Goal: Task Accomplishment & Management: Manage account settings

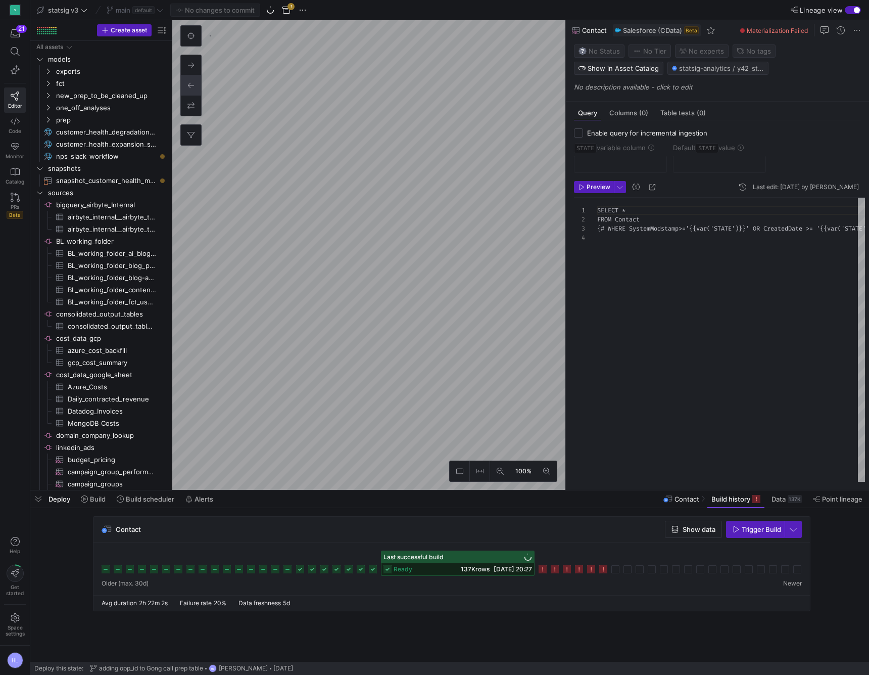
scroll to position [27, 0]
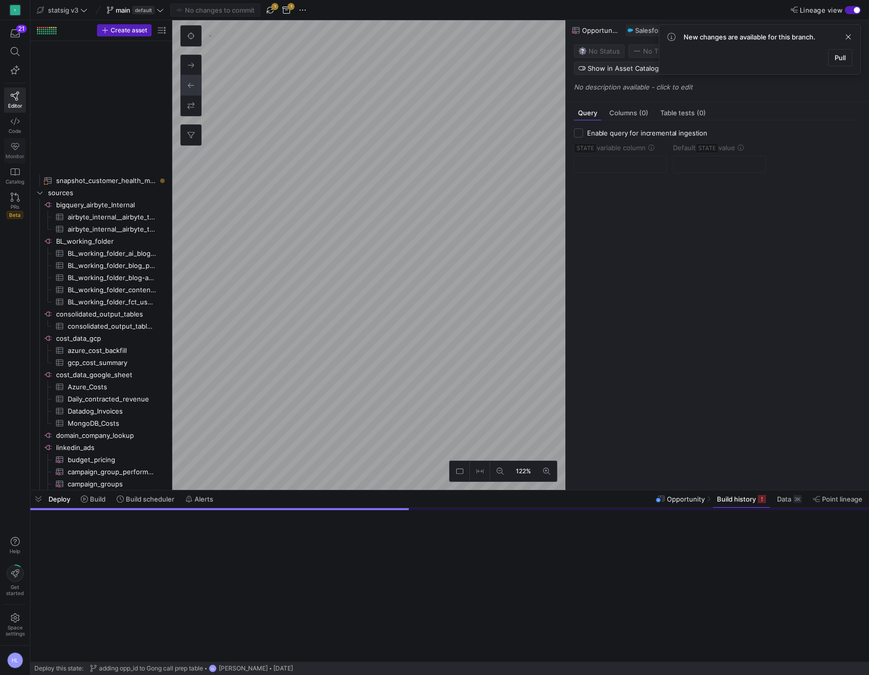
click at [16, 119] on icon at bounding box center [15, 121] width 9 height 7
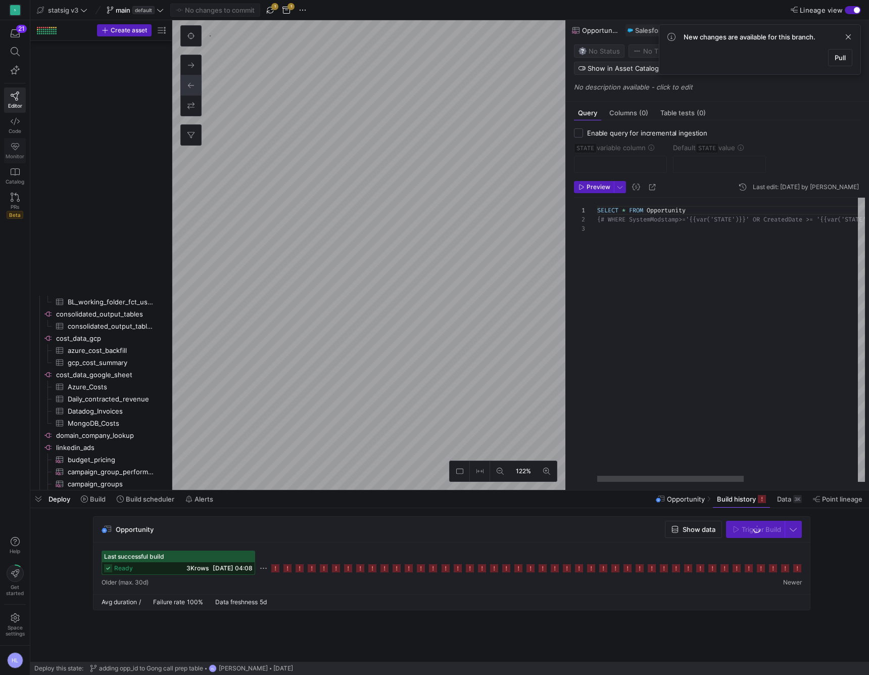
scroll to position [861, 0]
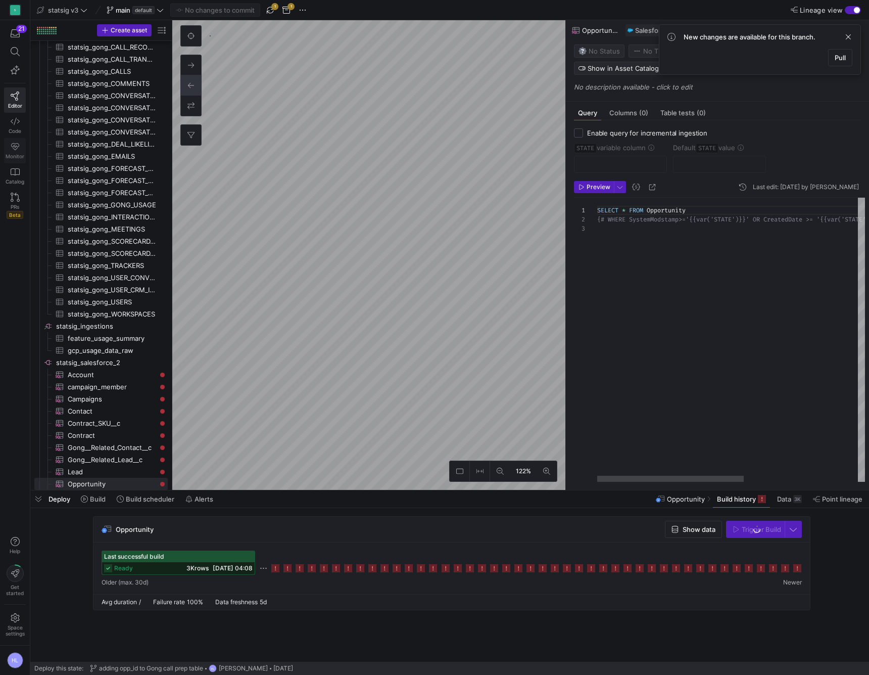
click at [14, 148] on icon at bounding box center [15, 146] width 9 height 9
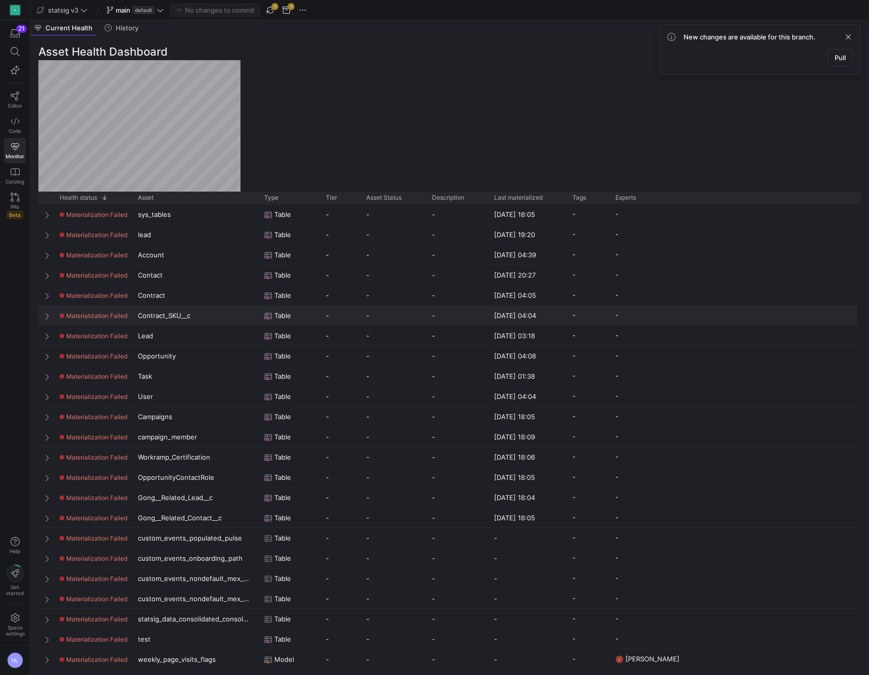
scroll to position [388, 0]
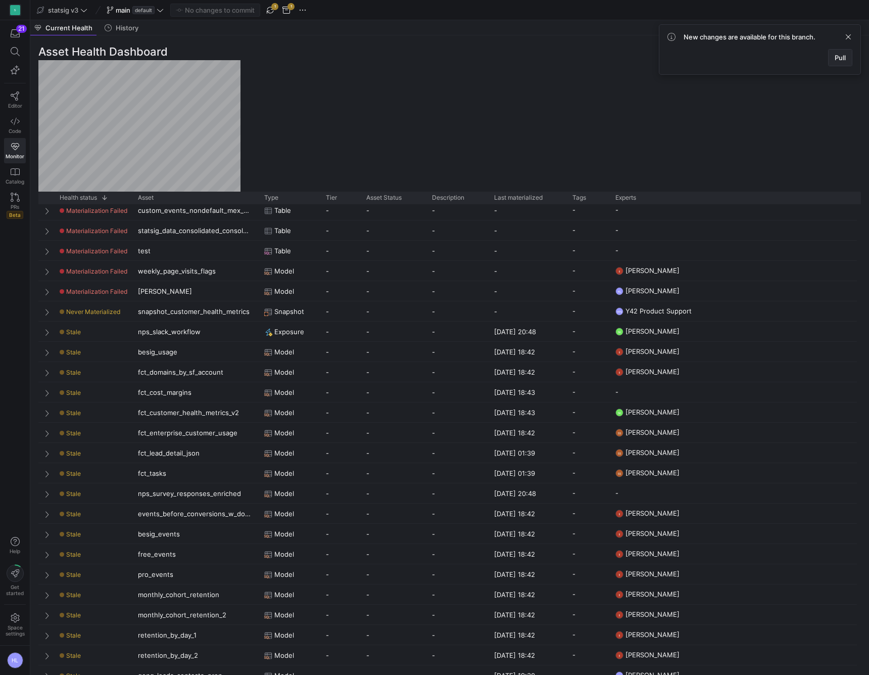
click at [841, 57] on span "Pull" at bounding box center [840, 58] width 11 height 8
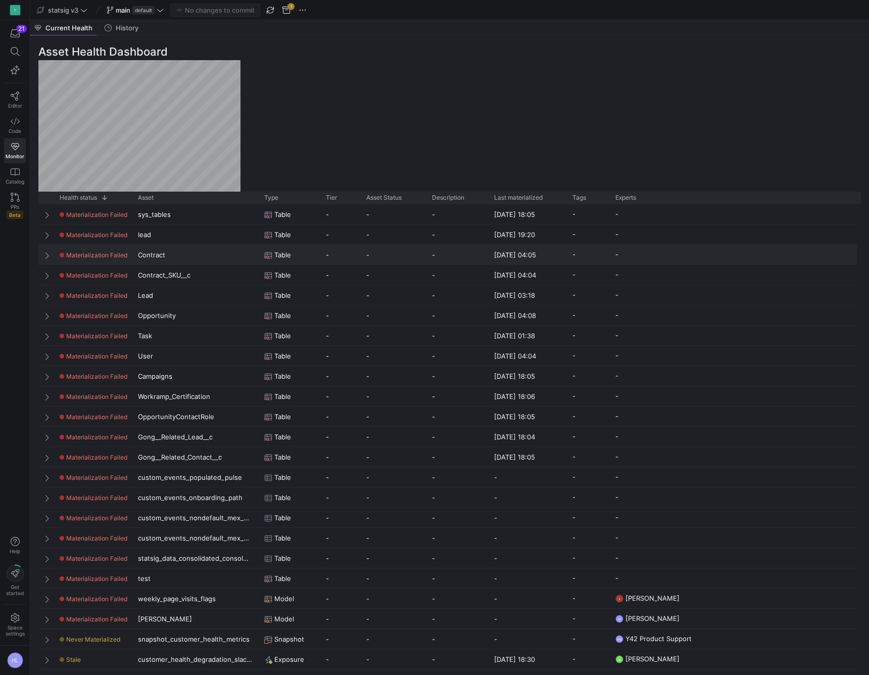
scroll to position [0, 0]
click at [44, 236] on div "Press SPACE to select this row." at bounding box center [45, 234] width 15 height 20
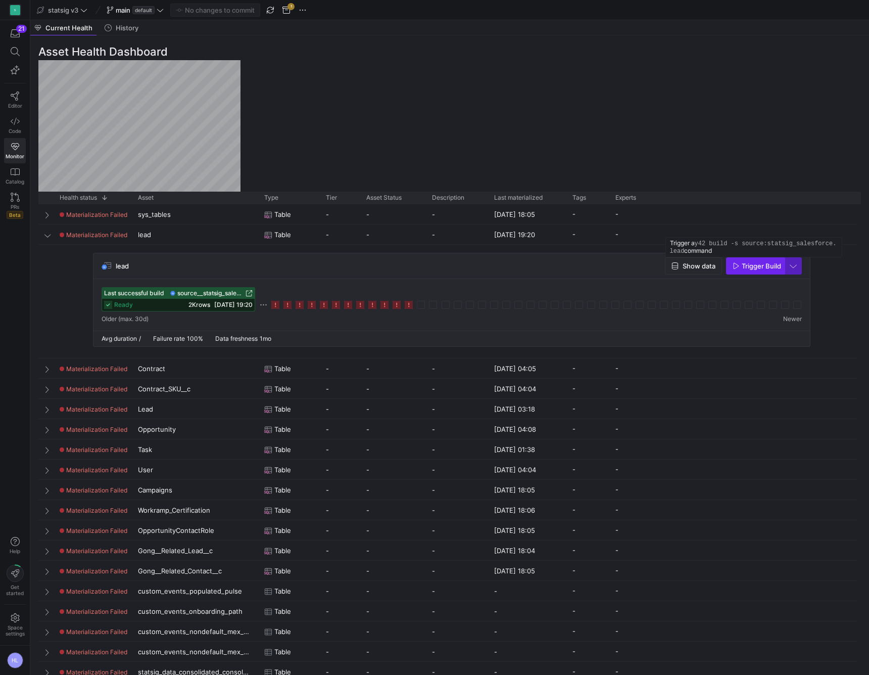
click at [759, 267] on span "Trigger Build" at bounding box center [761, 266] width 39 height 8
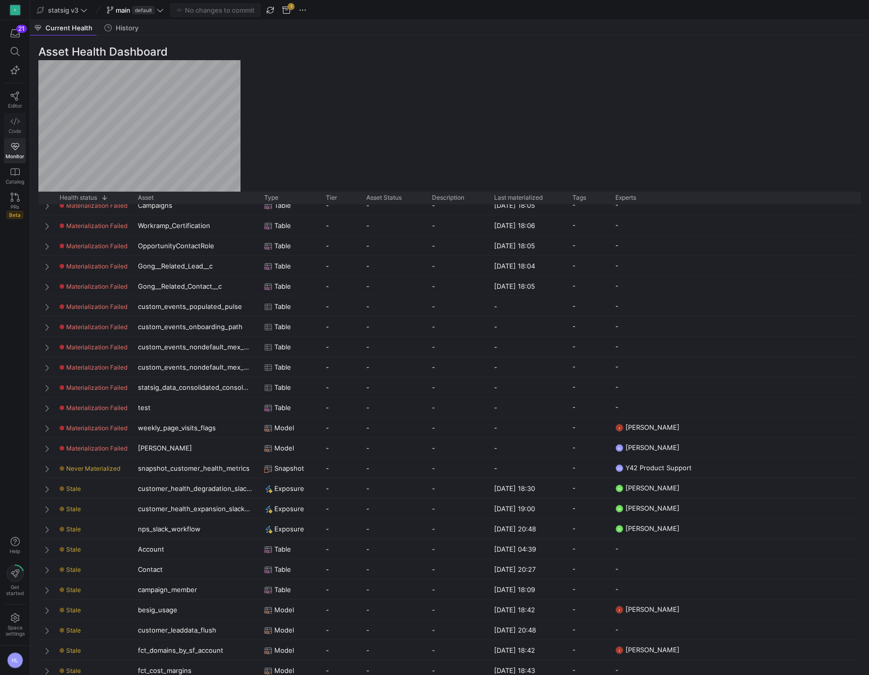
click at [15, 127] on link "Code" at bounding box center [15, 125] width 22 height 25
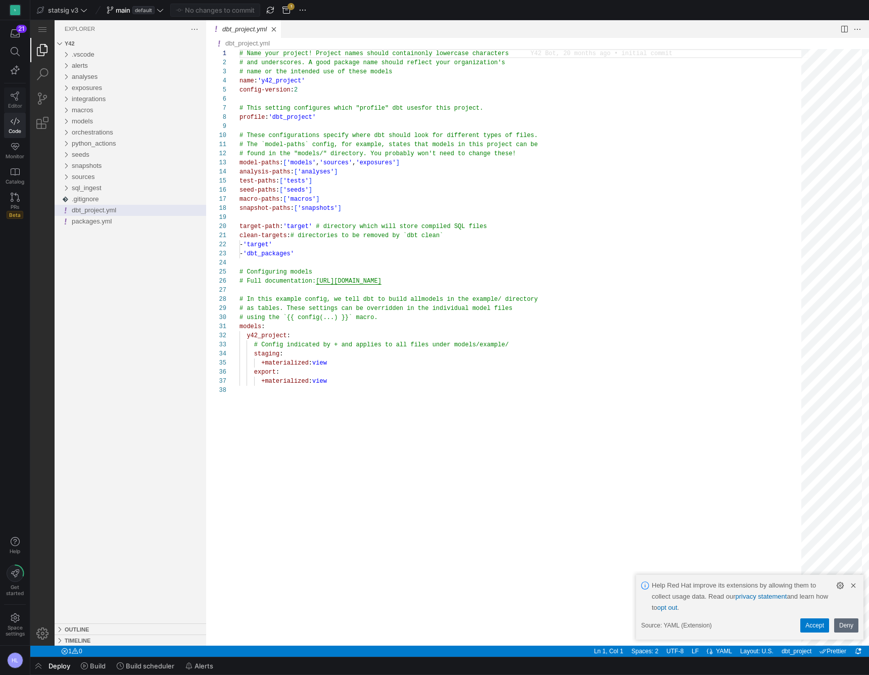
click at [17, 97] on icon at bounding box center [15, 95] width 9 height 9
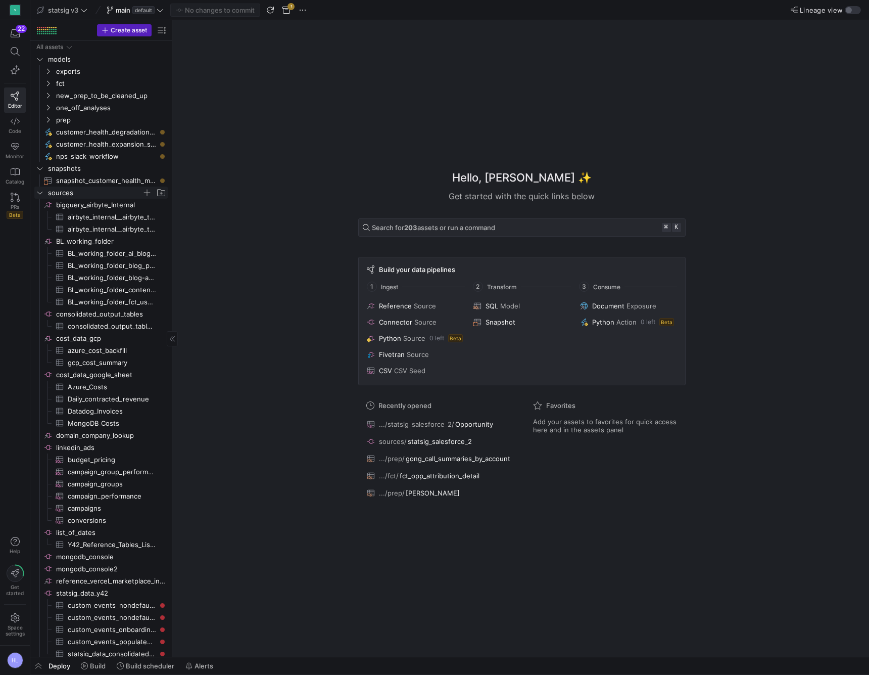
click at [37, 193] on icon "Press SPACE to select this row." at bounding box center [39, 193] width 7 height 6
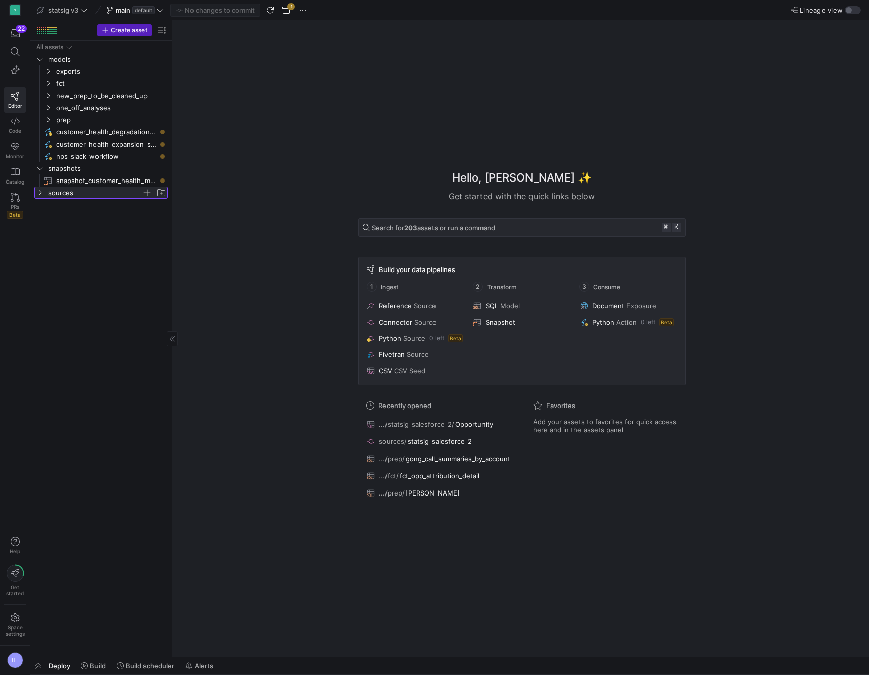
click at [37, 193] on icon at bounding box center [39, 193] width 7 height 6
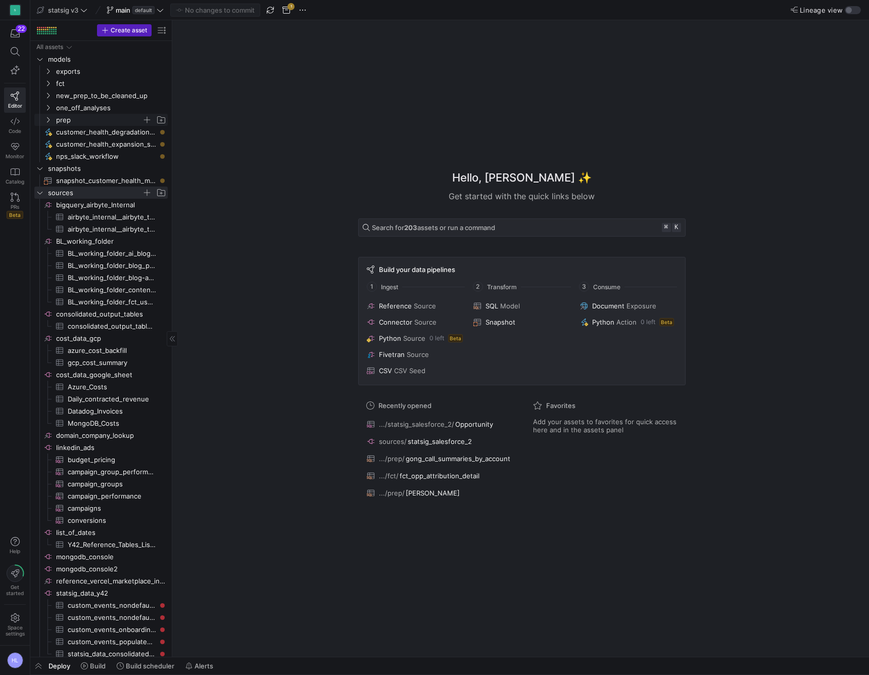
click at [45, 121] on icon "Press SPACE to select this row." at bounding box center [47, 120] width 7 height 6
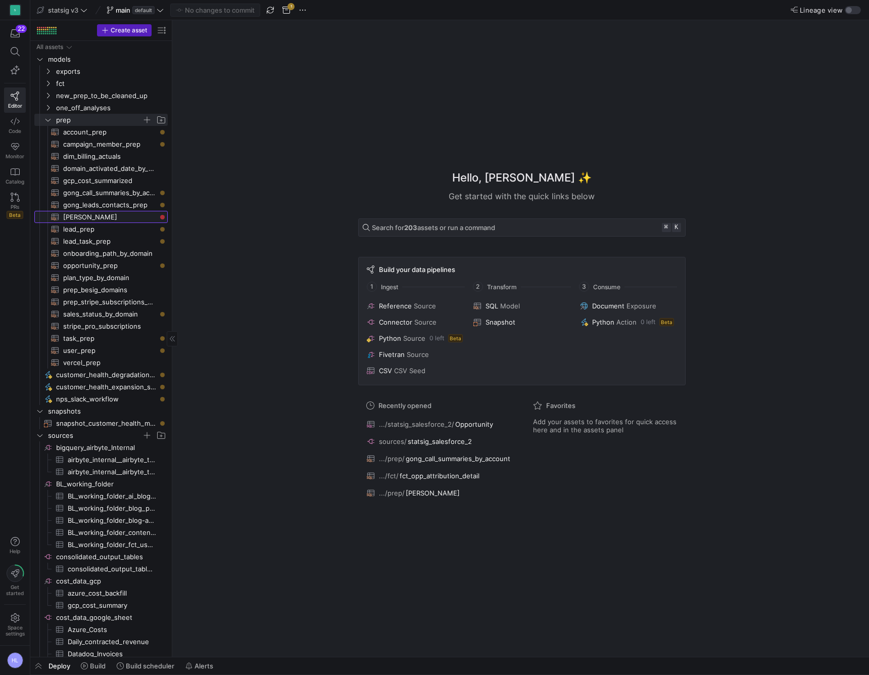
click at [79, 219] on span "helen_test​​​​​​​​​​" at bounding box center [109, 217] width 93 height 12
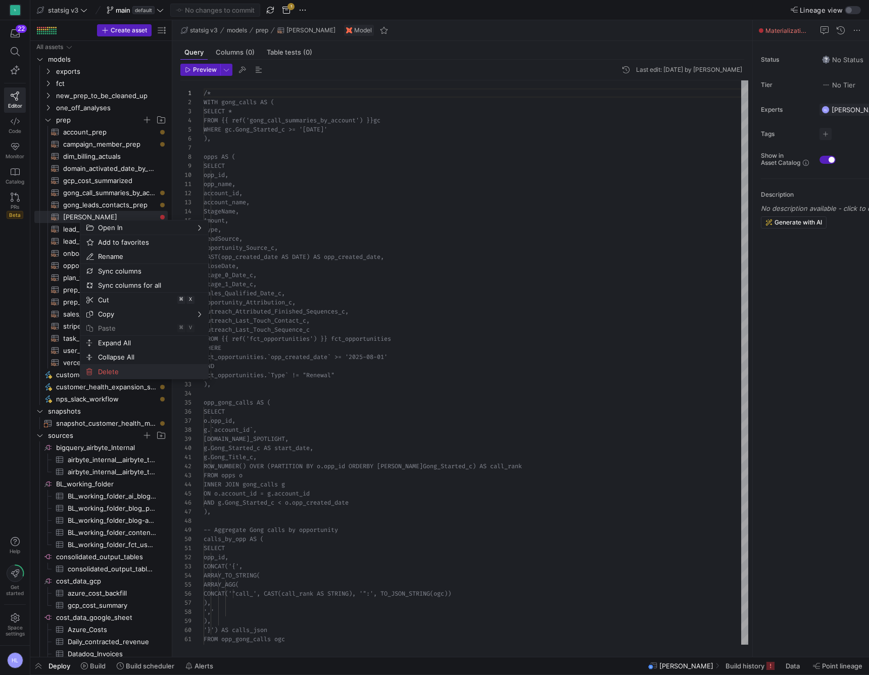
click at [114, 371] on span "Delete" at bounding box center [135, 371] width 83 height 14
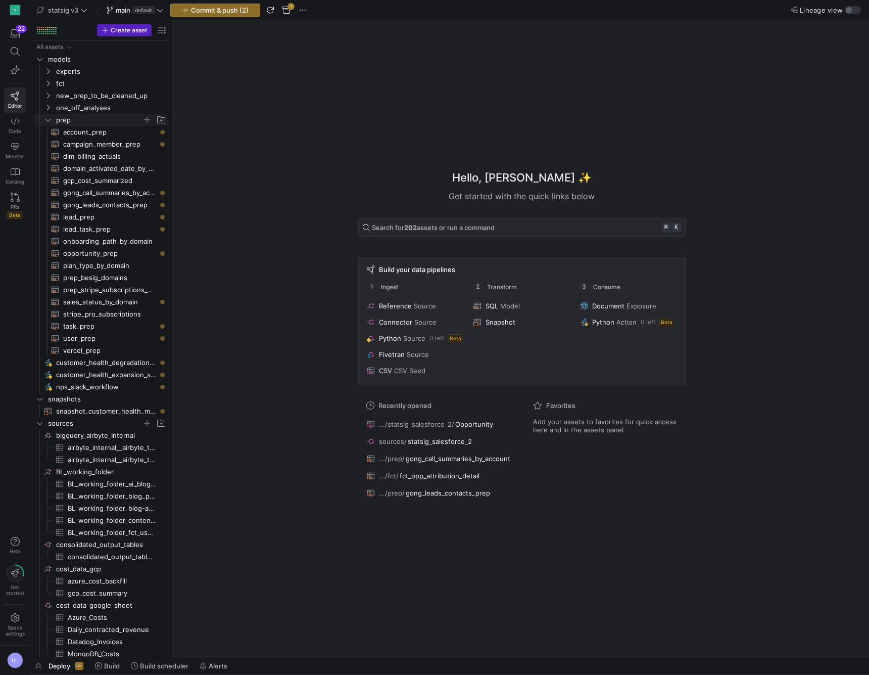
click at [48, 118] on icon "Press SPACE to select this row." at bounding box center [47, 120] width 7 height 6
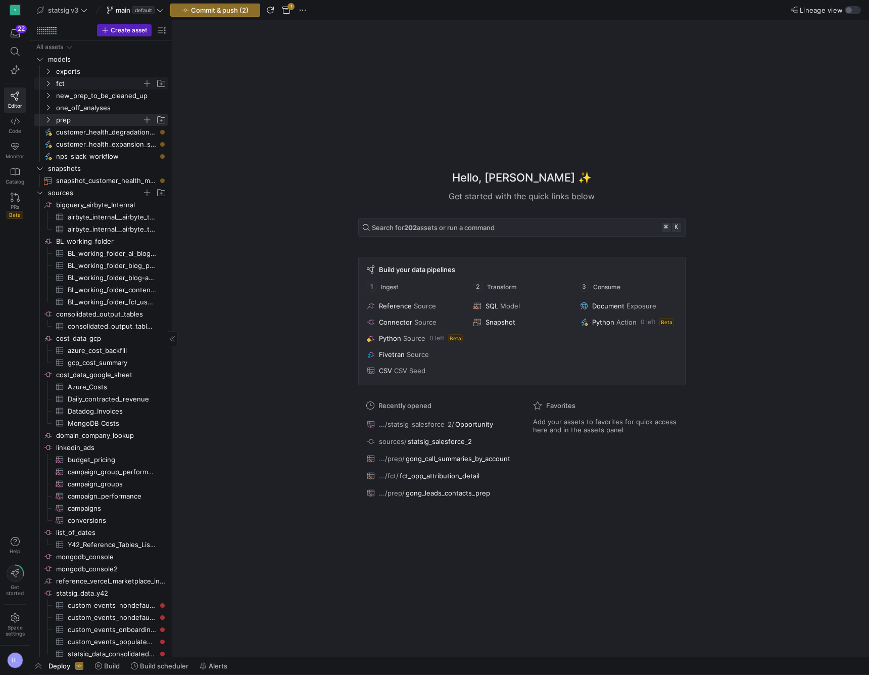
click at [49, 86] on icon "Press SPACE to select this row." at bounding box center [47, 83] width 7 height 6
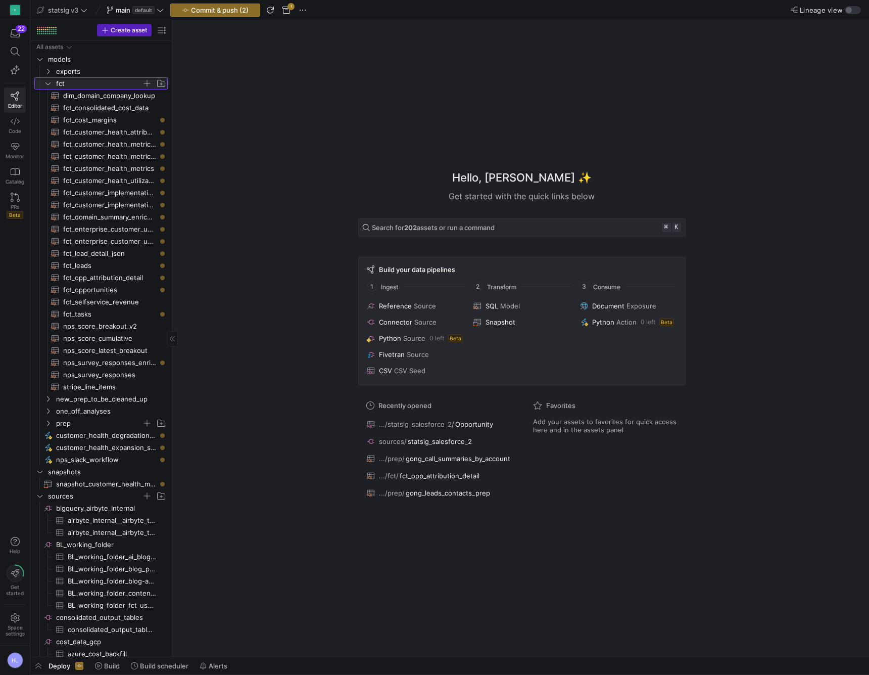
click at [49, 86] on icon at bounding box center [47, 83] width 7 height 6
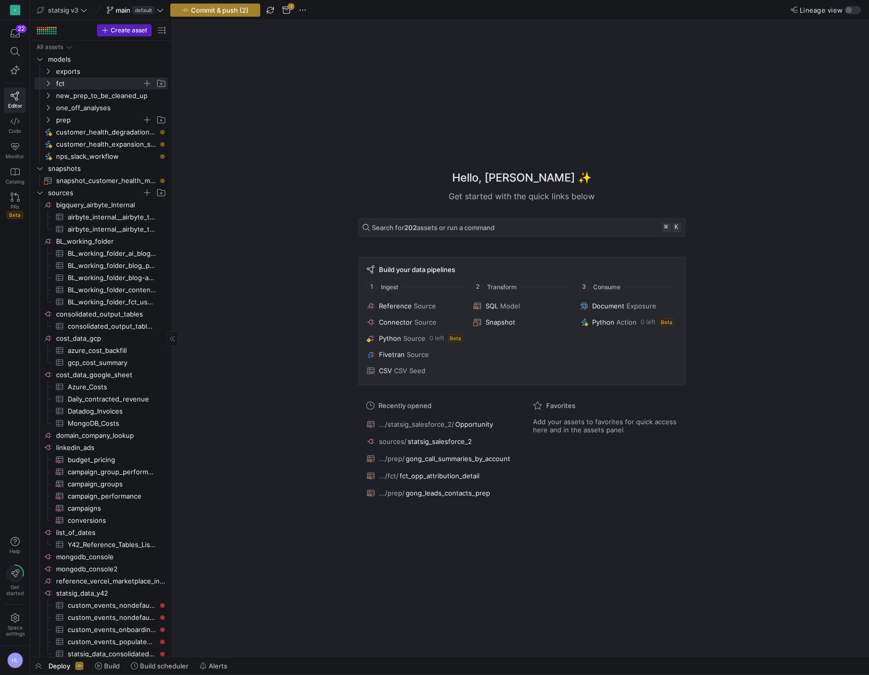
click at [242, 13] on span "Commit & push (2)" at bounding box center [220, 10] width 58 height 8
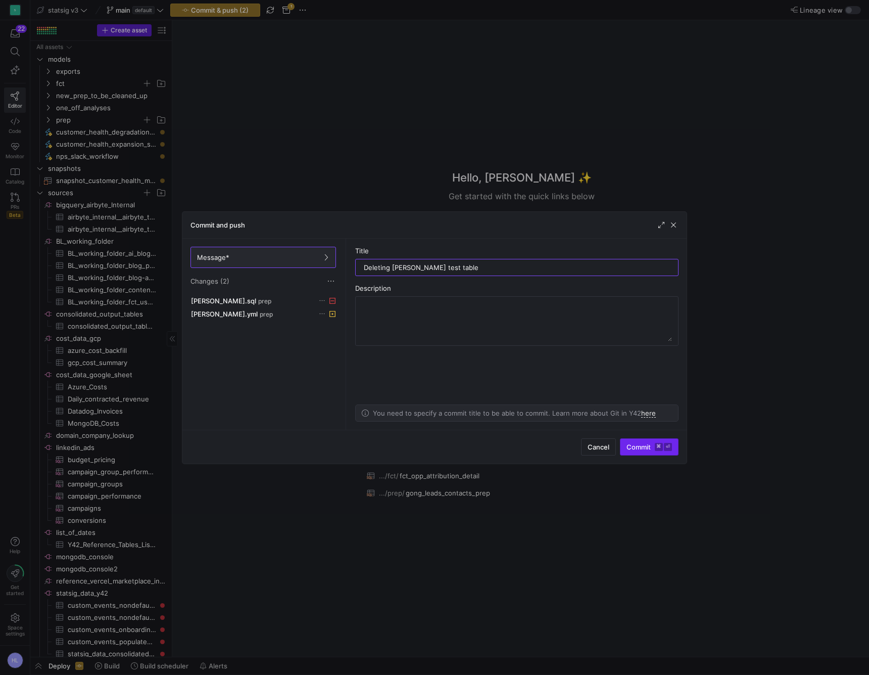
type input "Deleting Helen test table"
click at [653, 452] on span "submit" at bounding box center [650, 447] width 58 height 16
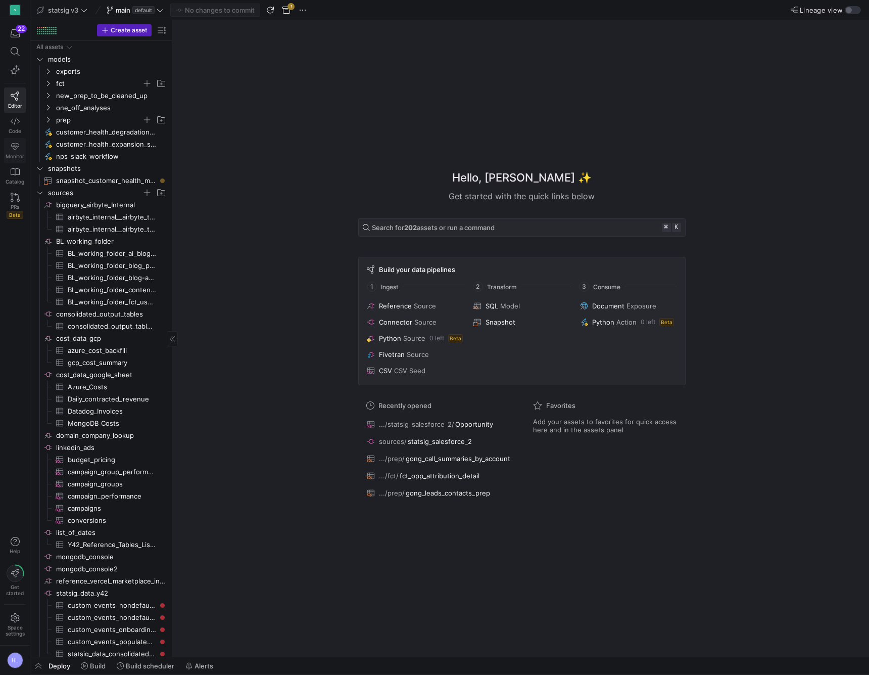
click at [11, 148] on icon at bounding box center [15, 146] width 9 height 9
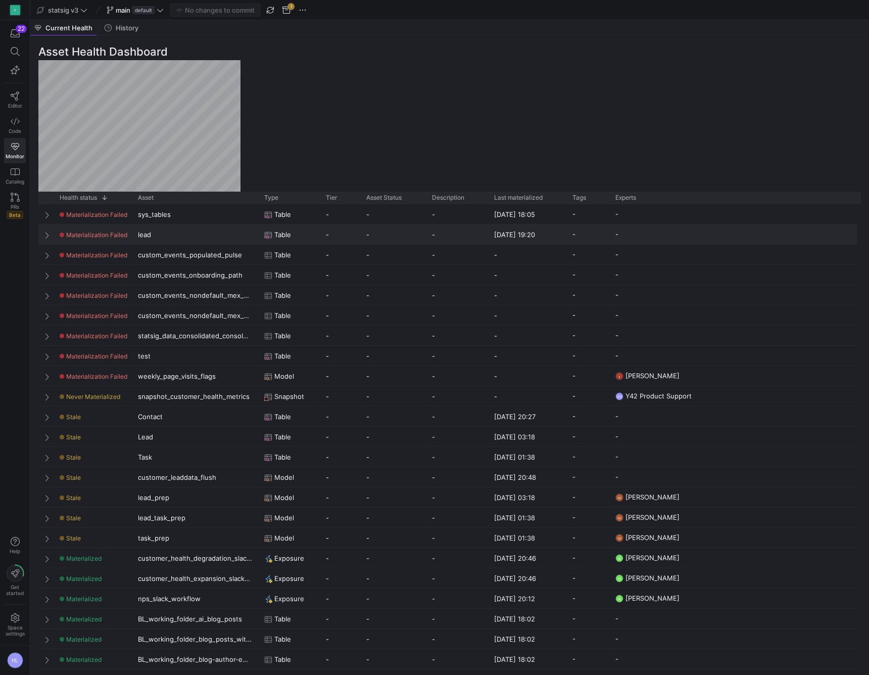
click at [45, 236] on span "Press SPACE to select this row." at bounding box center [47, 235] width 7 height 8
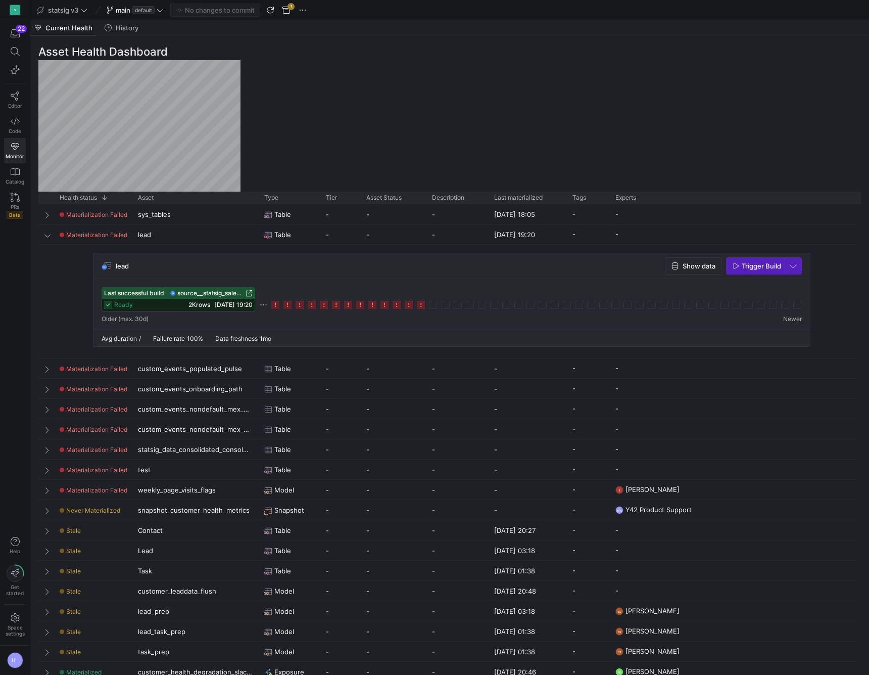
click at [153, 265] on div "lead Show data Trigger Build" at bounding box center [452, 266] width 717 height 26
click at [120, 263] on span "lead" at bounding box center [122, 266] width 13 height 8
click at [418, 307] on icon at bounding box center [421, 305] width 8 height 8
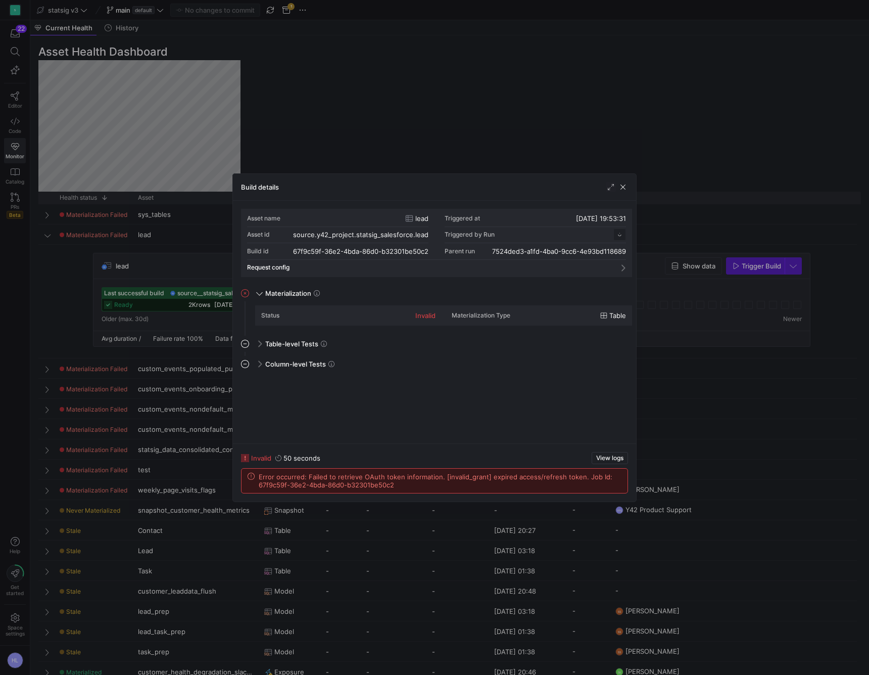
scroll to position [91, 0]
